Goal: Task Accomplishment & Management: Manage account settings

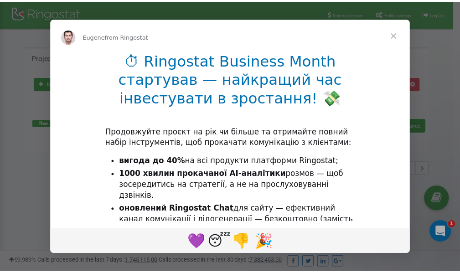
scroll to position [136, 0]
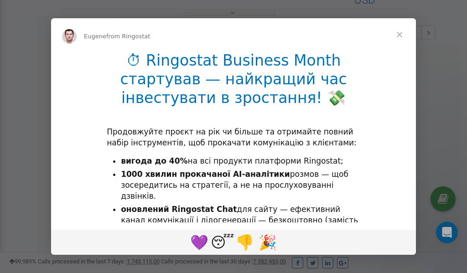
click at [400, 34] on span "Close" at bounding box center [399, 34] width 33 height 33
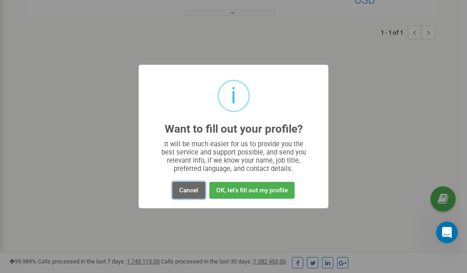
click at [191, 191] on button "Cancel" at bounding box center [188, 190] width 33 height 17
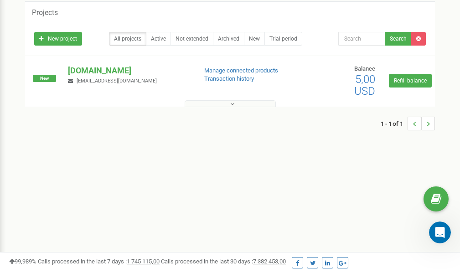
scroll to position [0, 0]
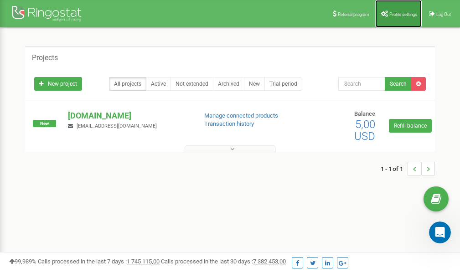
click at [392, 12] on span "Profile settings" at bounding box center [403, 14] width 28 height 5
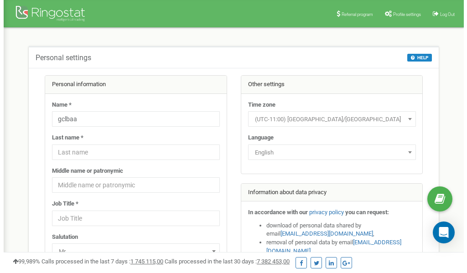
scroll to position [46, 0]
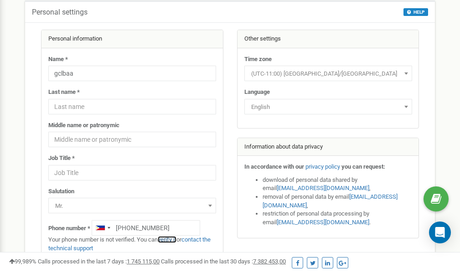
click at [171, 240] on link "verify it" at bounding box center [167, 239] width 19 height 7
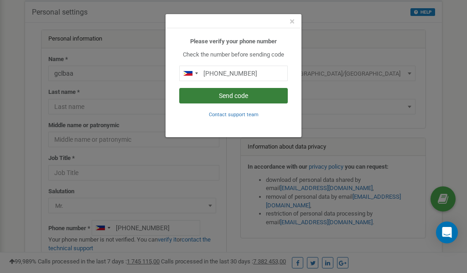
click at [222, 96] on button "Send code" at bounding box center [233, 95] width 108 height 15
